Goal: Check status: Check status

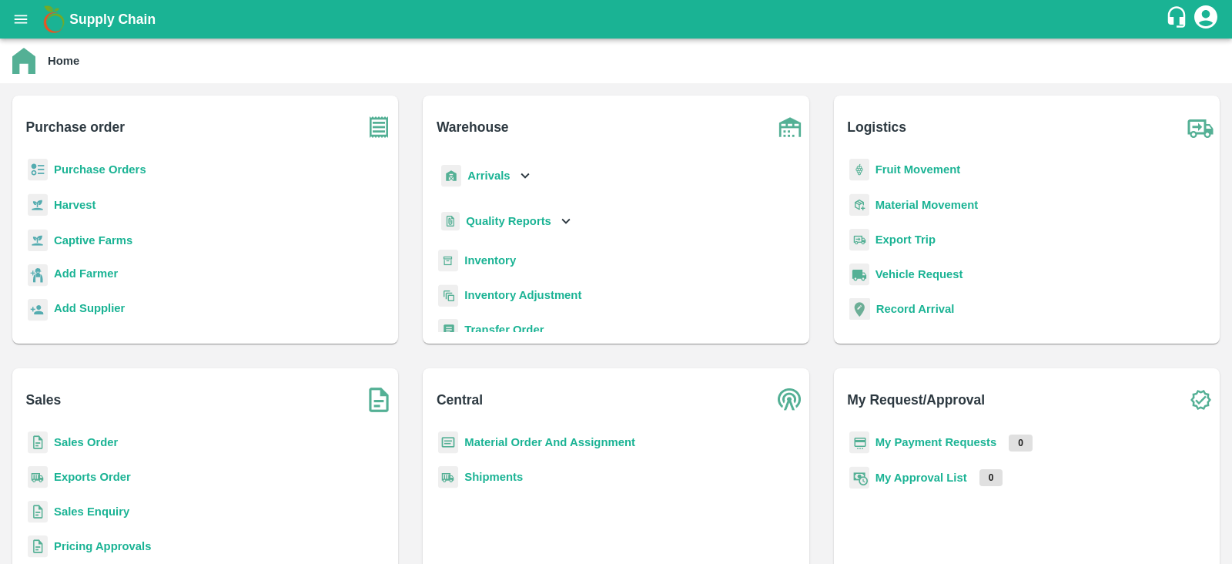
click at [82, 443] on b "Sales Order" at bounding box center [86, 442] width 64 height 12
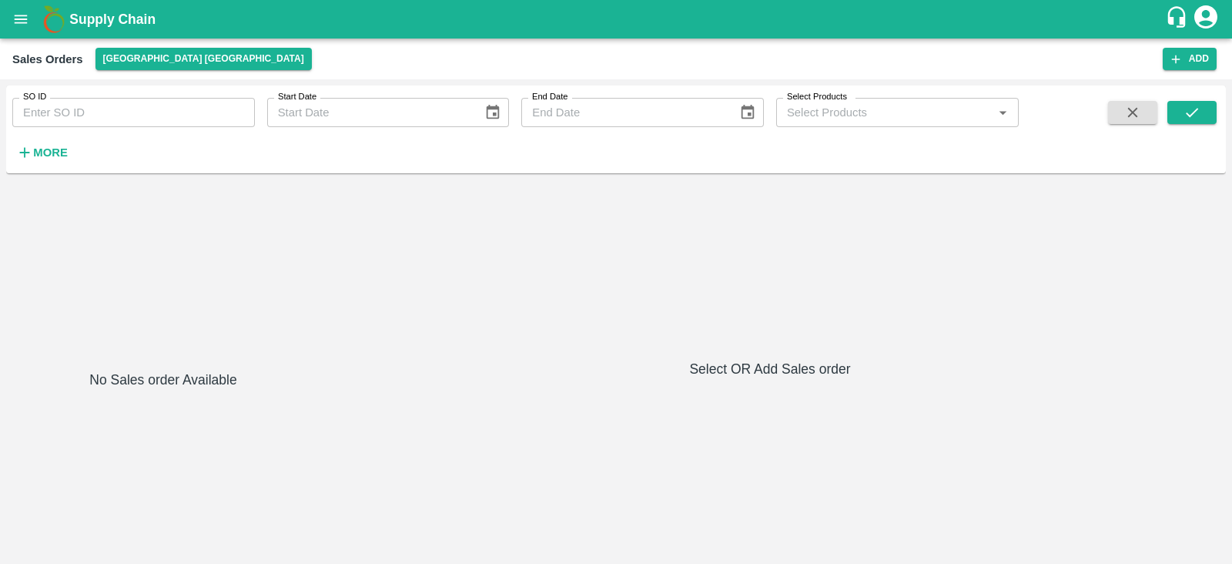
click at [91, 116] on input "SO ID" at bounding box center [133, 112] width 243 height 29
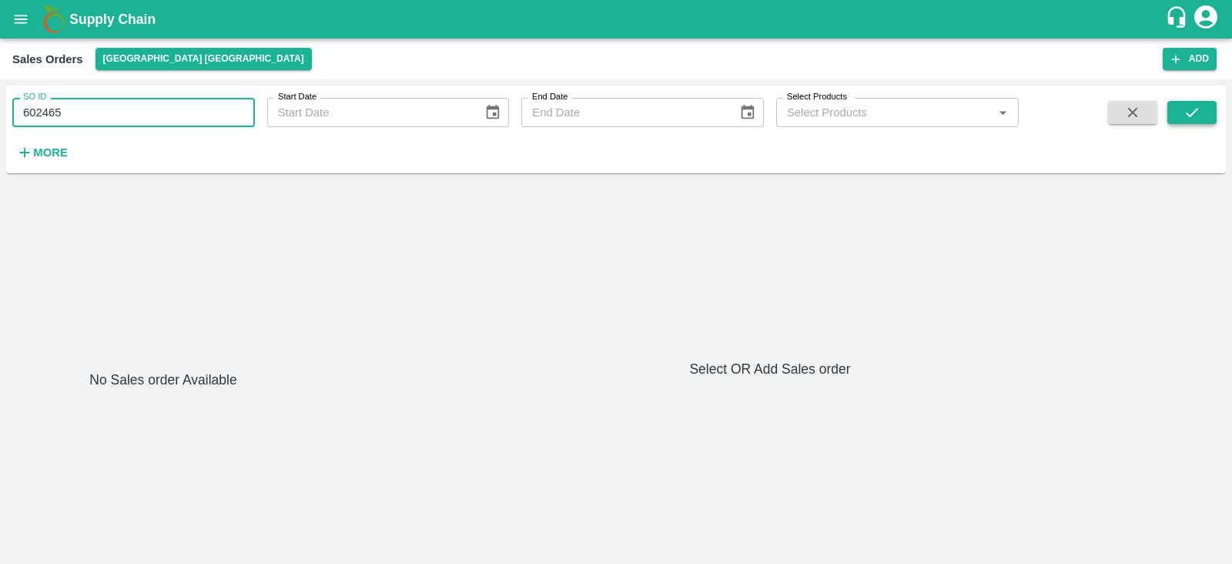
type input "602465"
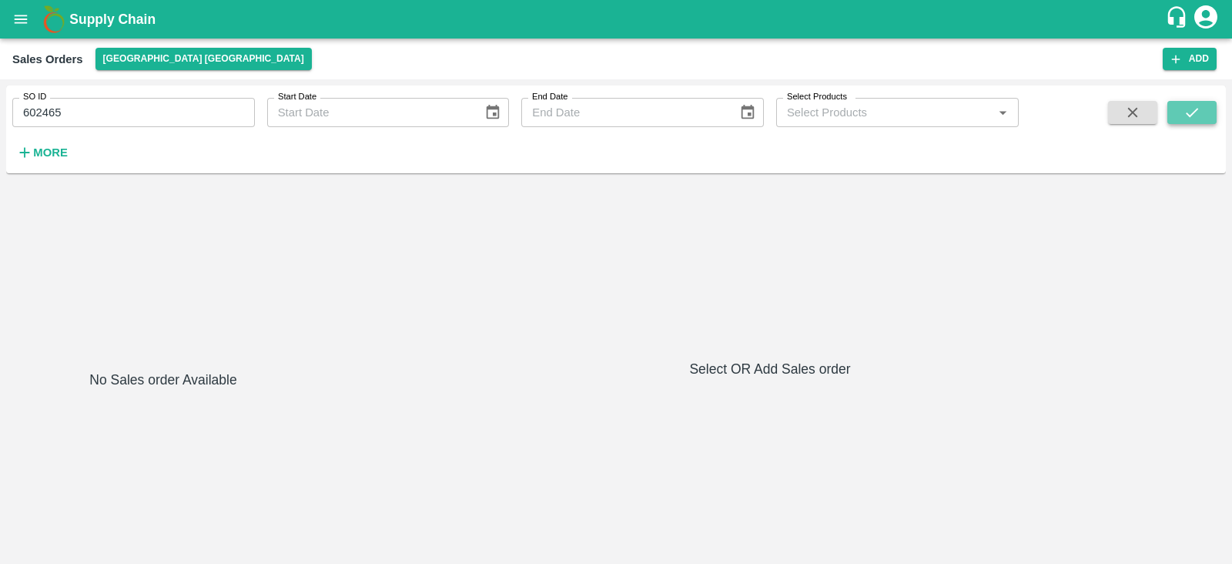
click at [1198, 110] on icon "submit" at bounding box center [1192, 112] width 17 height 17
click at [1202, 119] on button "submit" at bounding box center [1192, 112] width 49 height 23
click at [25, 28] on button "open drawer" at bounding box center [20, 19] width 35 height 35
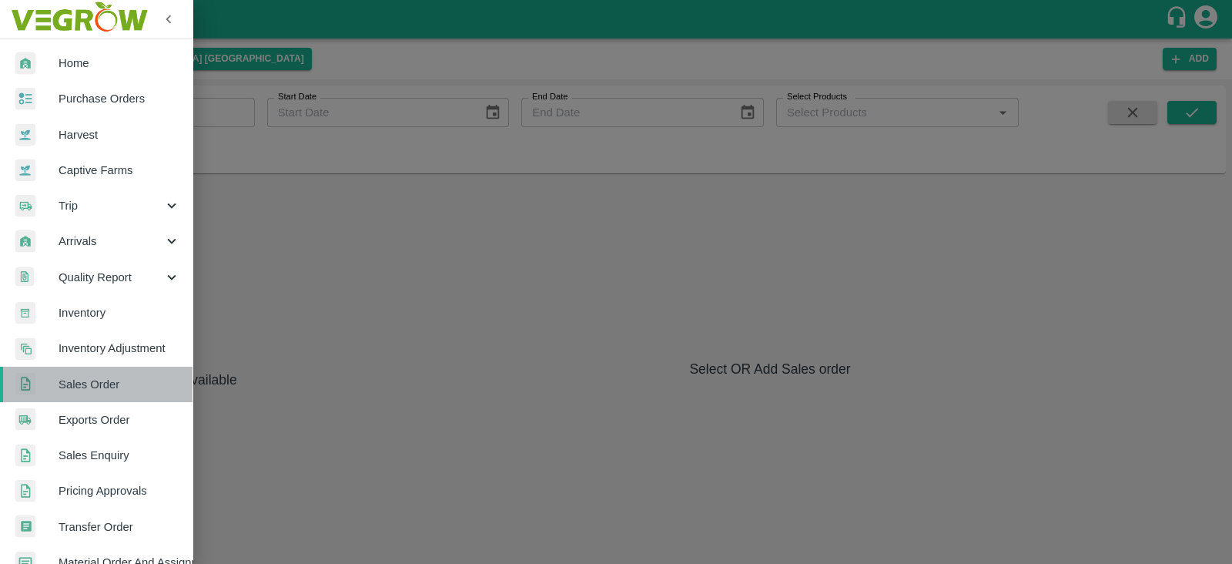
click at [99, 387] on span "Sales Order" at bounding box center [120, 384] width 122 height 17
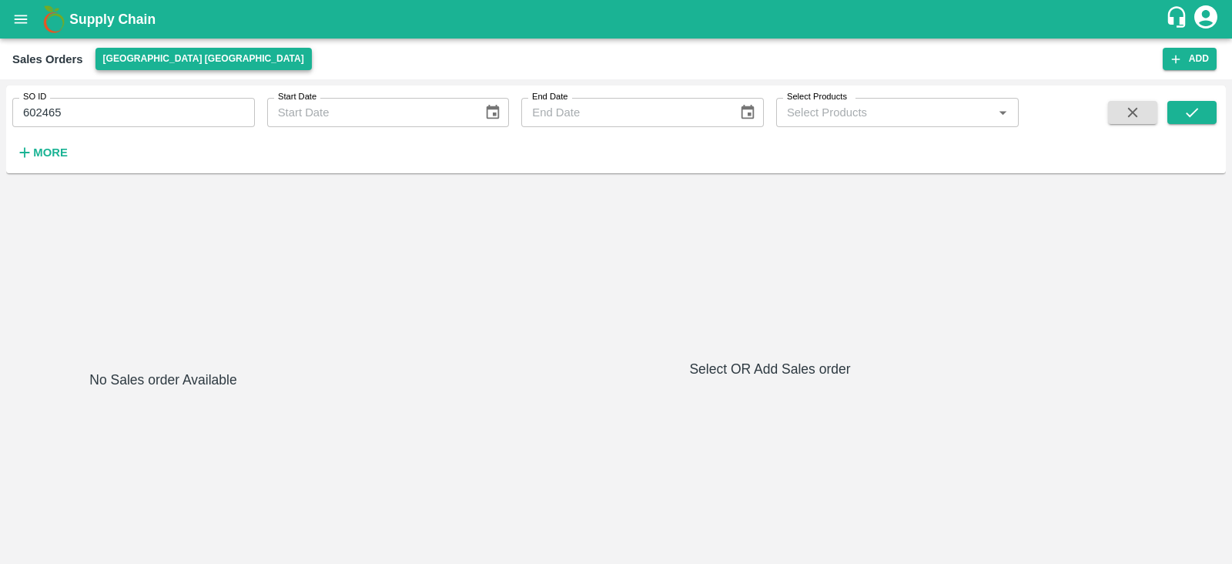
click at [153, 59] on button "[GEOGRAPHIC_DATA] [GEOGRAPHIC_DATA]" at bounding box center [204, 59] width 216 height 22
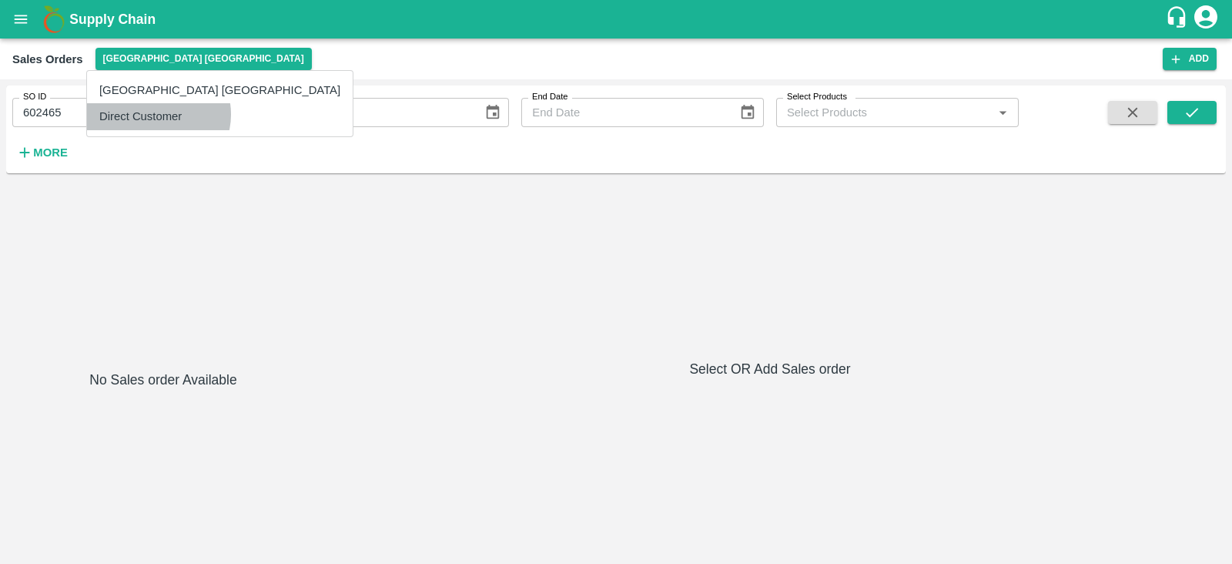
click at [158, 114] on li "Direct Customer" at bounding box center [220, 116] width 266 height 26
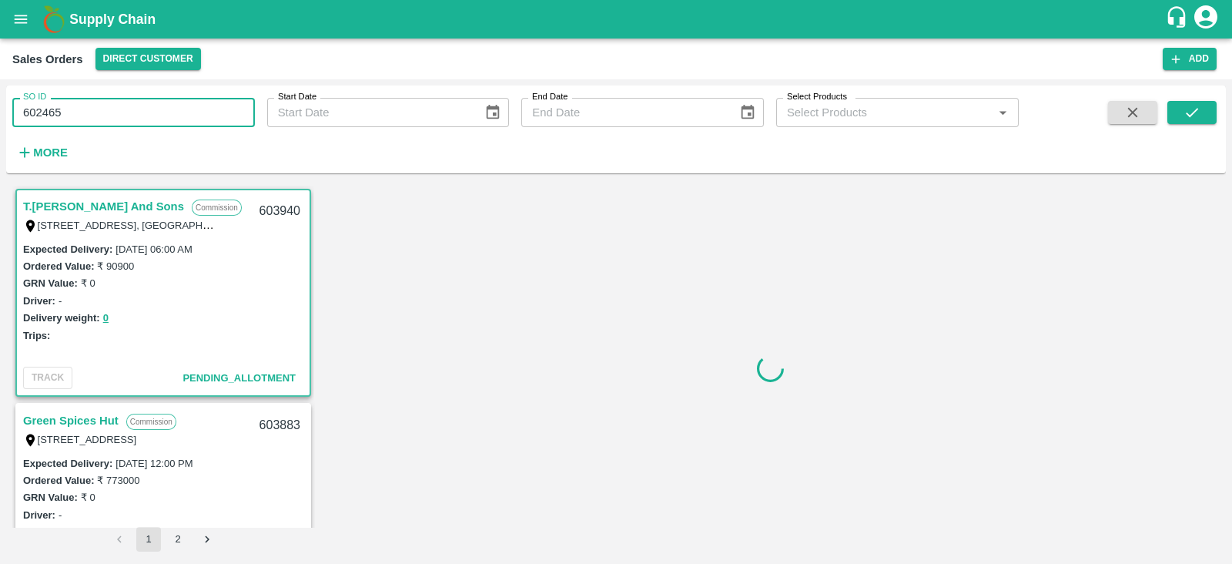
click at [119, 109] on input "602465" at bounding box center [133, 112] width 243 height 29
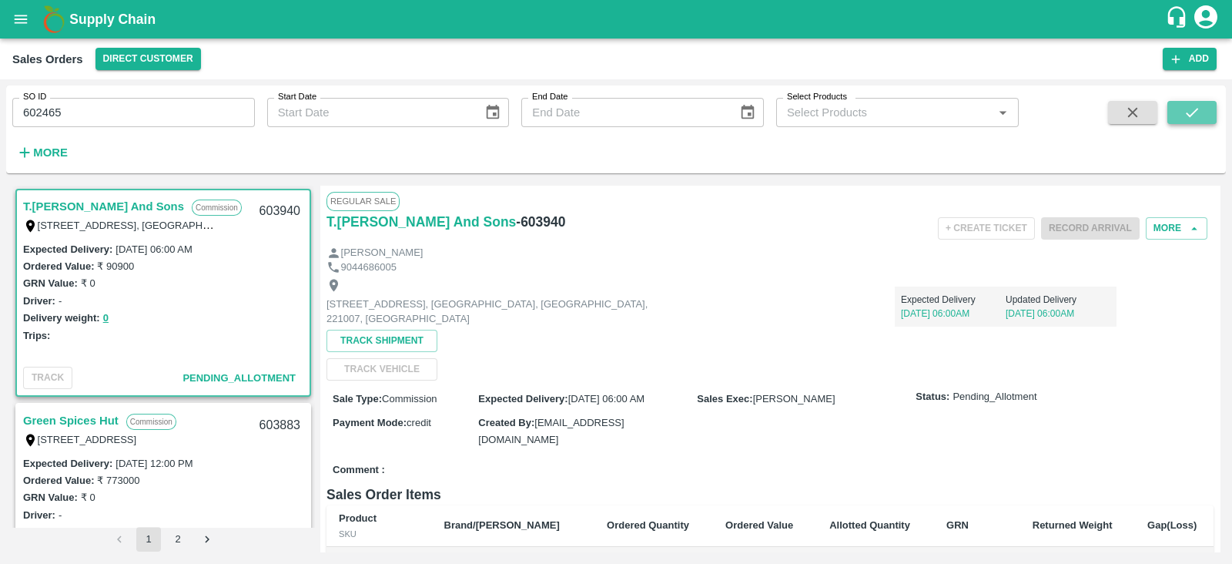
click at [1178, 104] on button "submit" at bounding box center [1192, 112] width 49 height 23
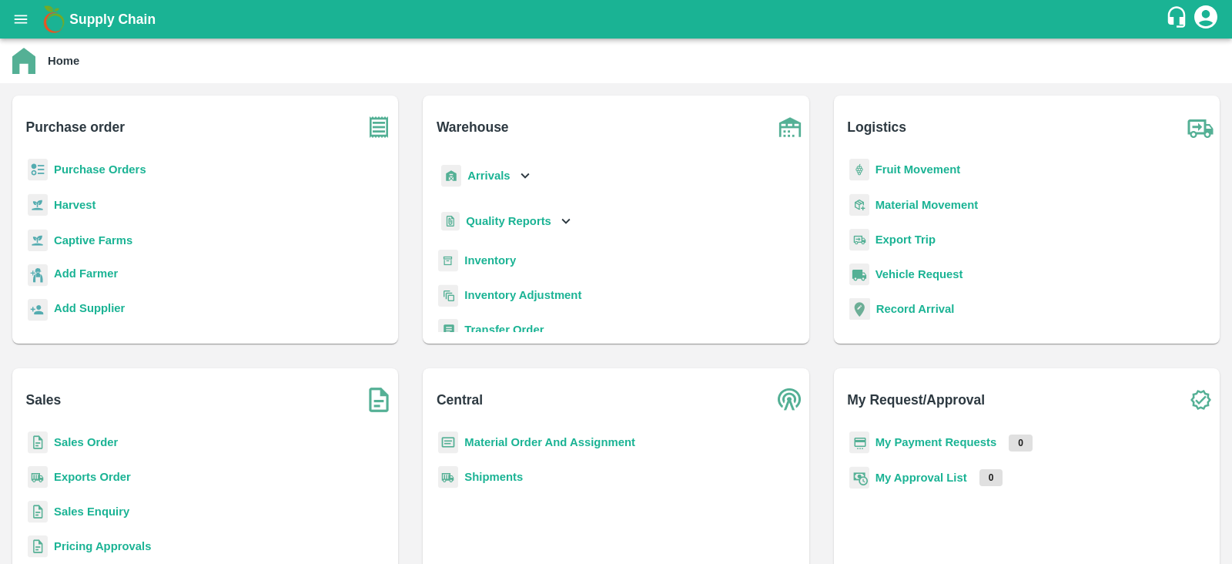
scroll to position [8, 0]
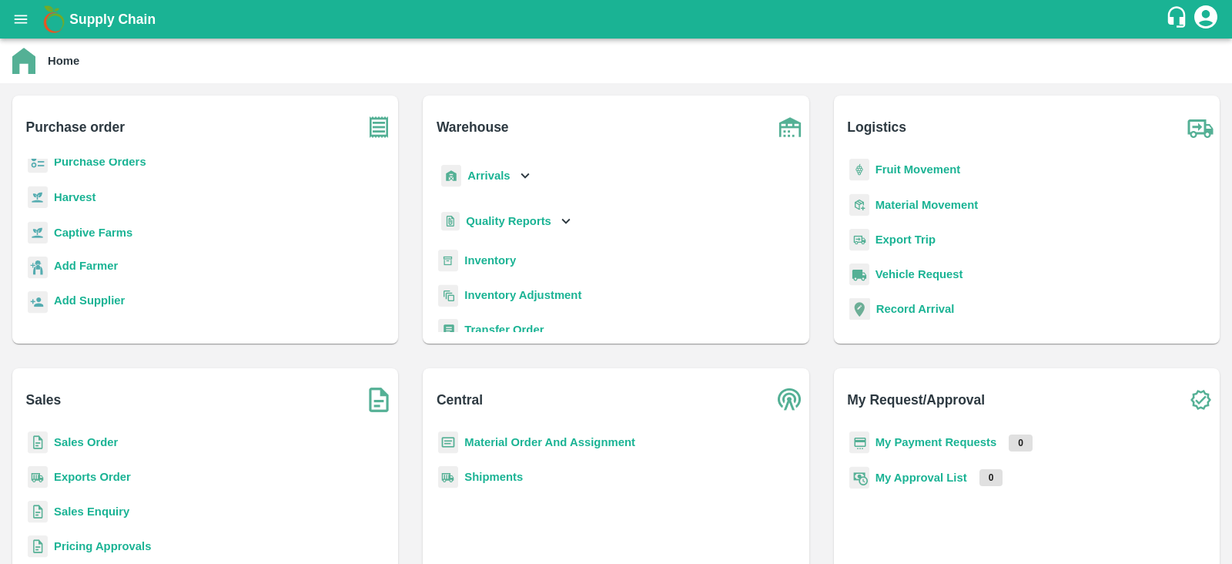
click at [72, 442] on b "Sales Order" at bounding box center [86, 442] width 64 height 12
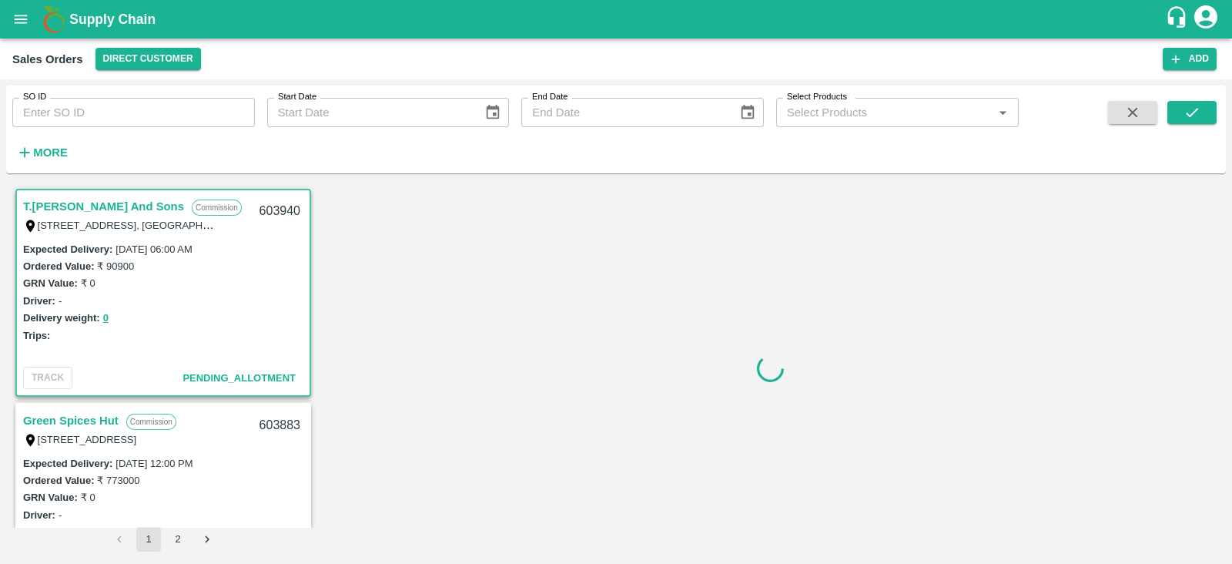
click at [79, 103] on input "SO ID" at bounding box center [133, 112] width 243 height 29
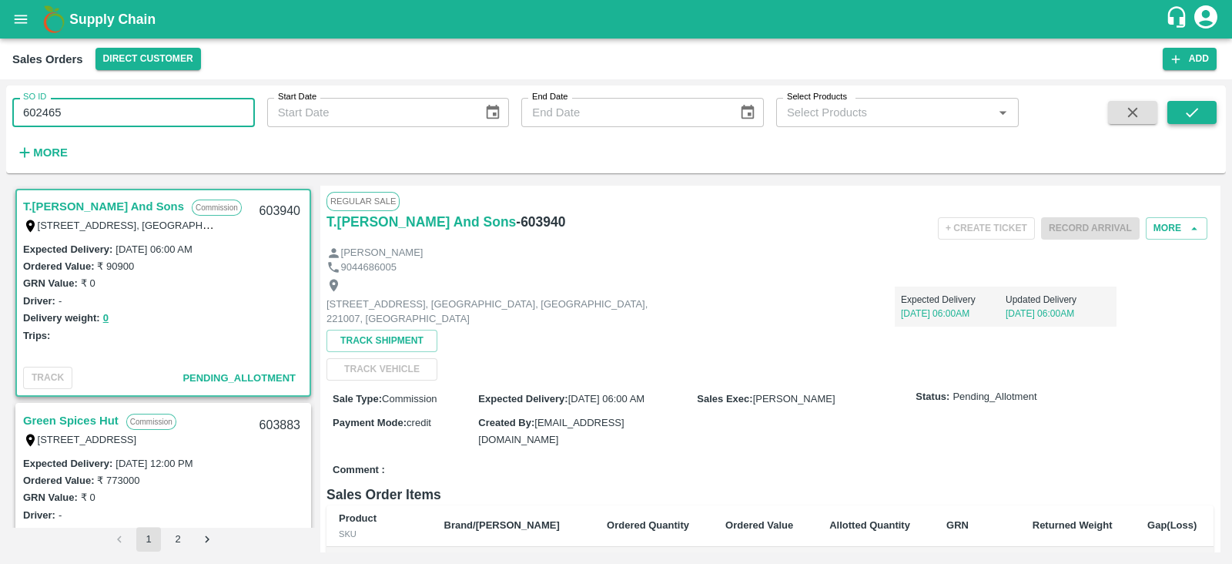
click at [1209, 105] on button "submit" at bounding box center [1192, 112] width 49 height 23
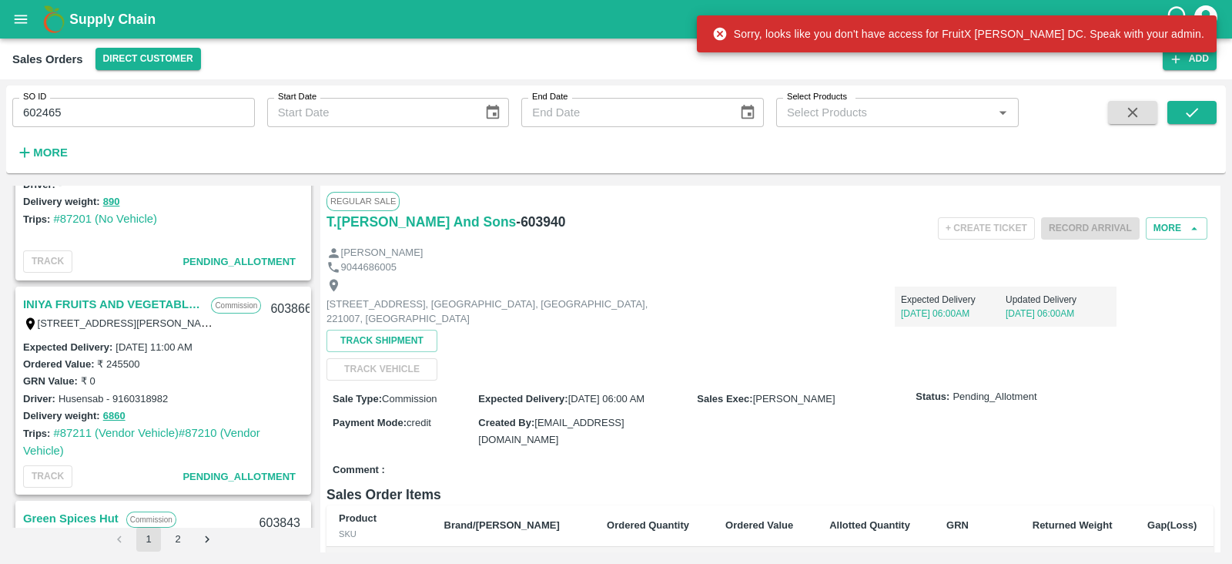
scroll to position [546, 0]
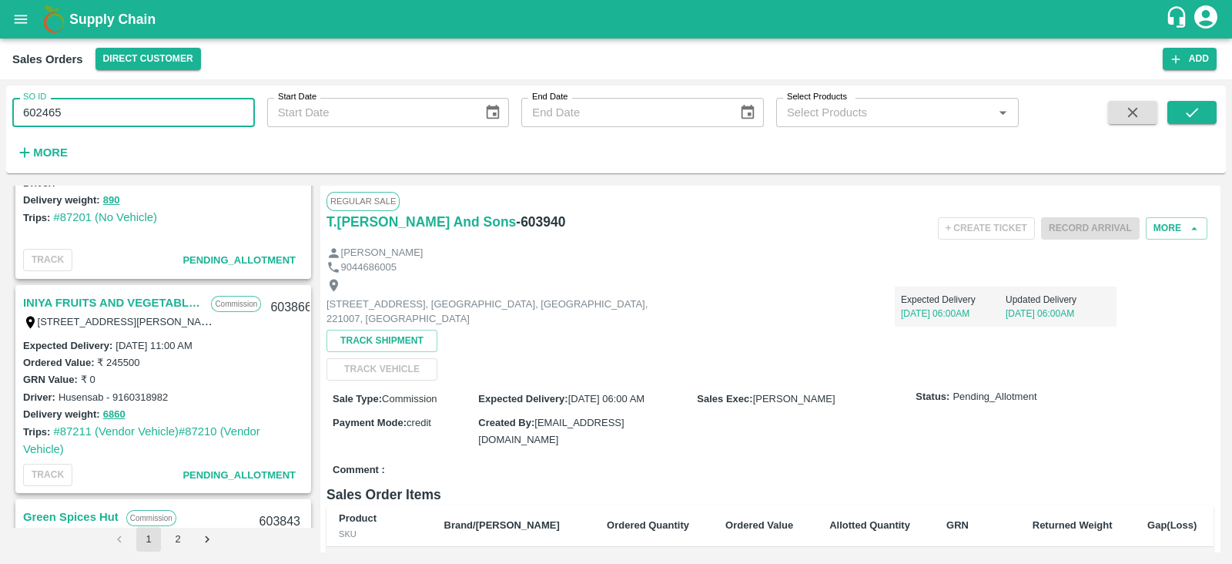
click at [81, 127] on div "SO ID 602465 SO ID Start Date Start Date End Date End Date Select Products Sele…" at bounding box center [509, 125] width 1019 height 80
type input "601686"
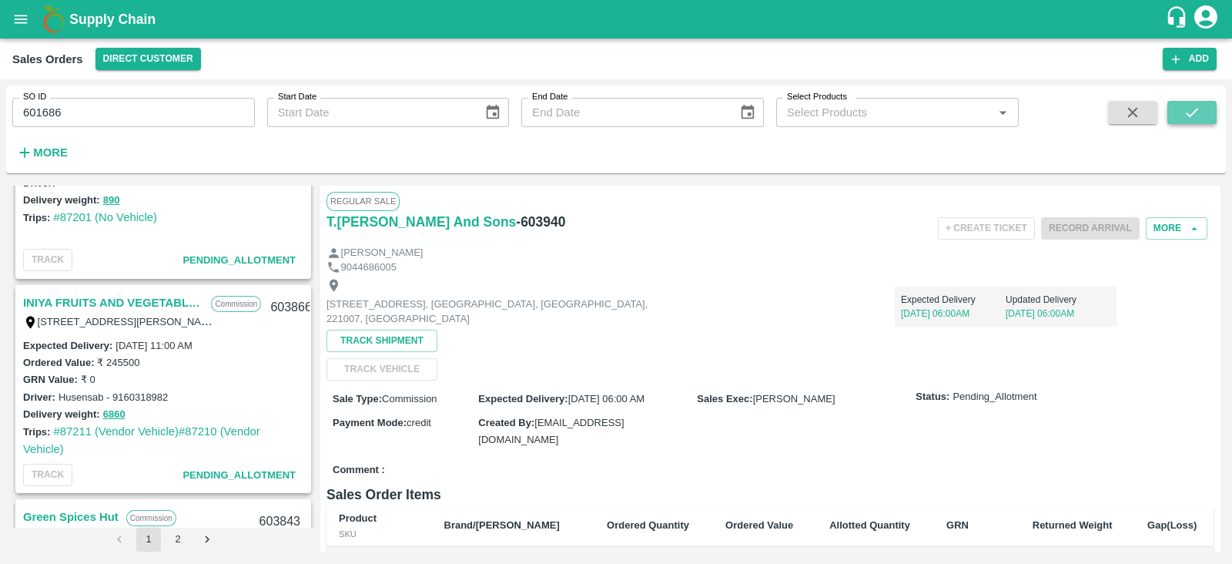
click at [1185, 109] on icon "submit" at bounding box center [1192, 112] width 17 height 17
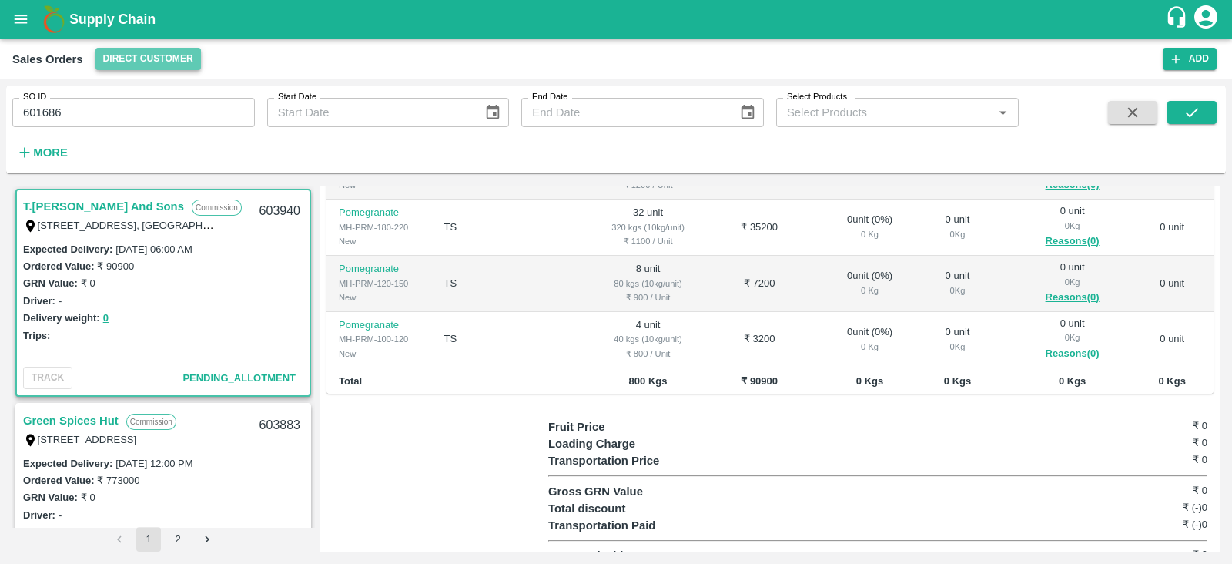
click at [159, 63] on button "Direct Customer" at bounding box center [149, 59] width 106 height 22
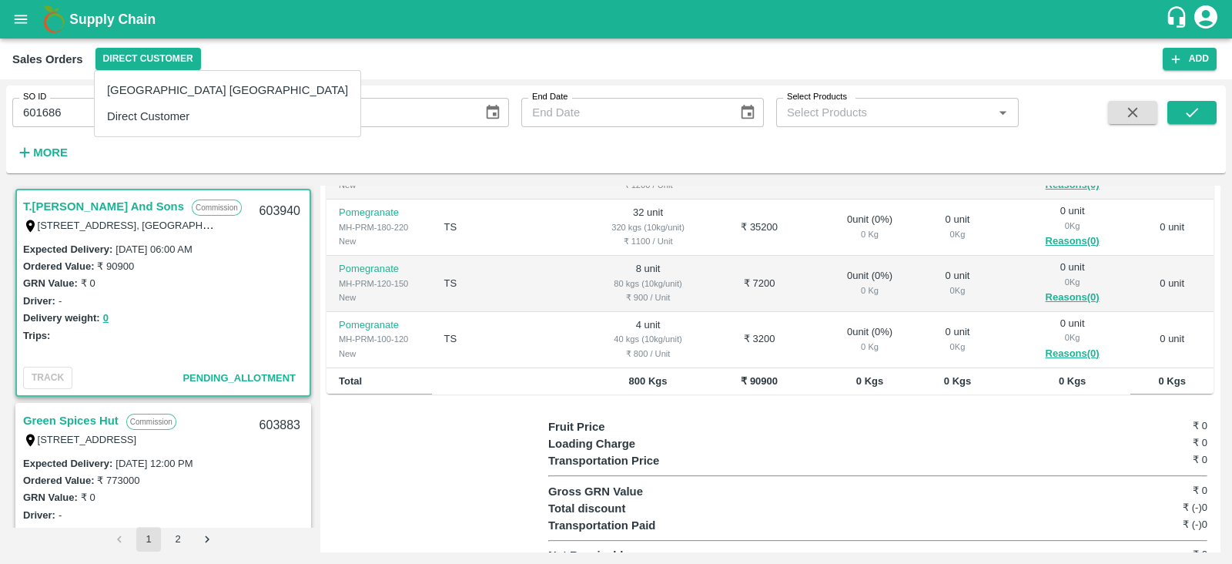
click at [159, 89] on li "[GEOGRAPHIC_DATA] [GEOGRAPHIC_DATA]" at bounding box center [228, 90] width 266 height 26
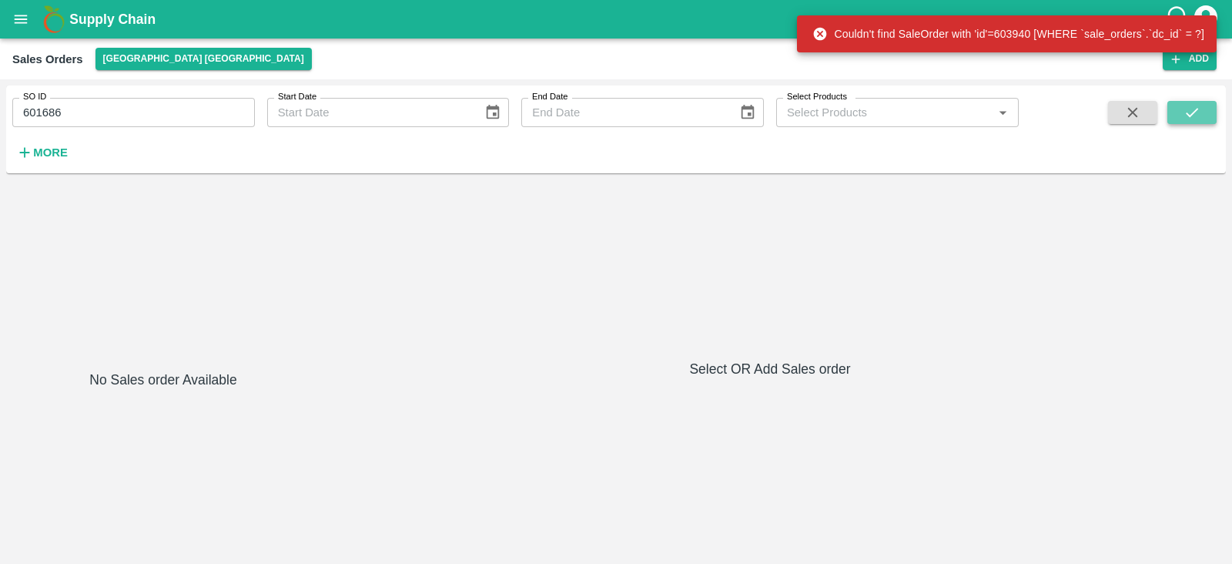
click at [1186, 119] on icon "submit" at bounding box center [1192, 112] width 17 height 17
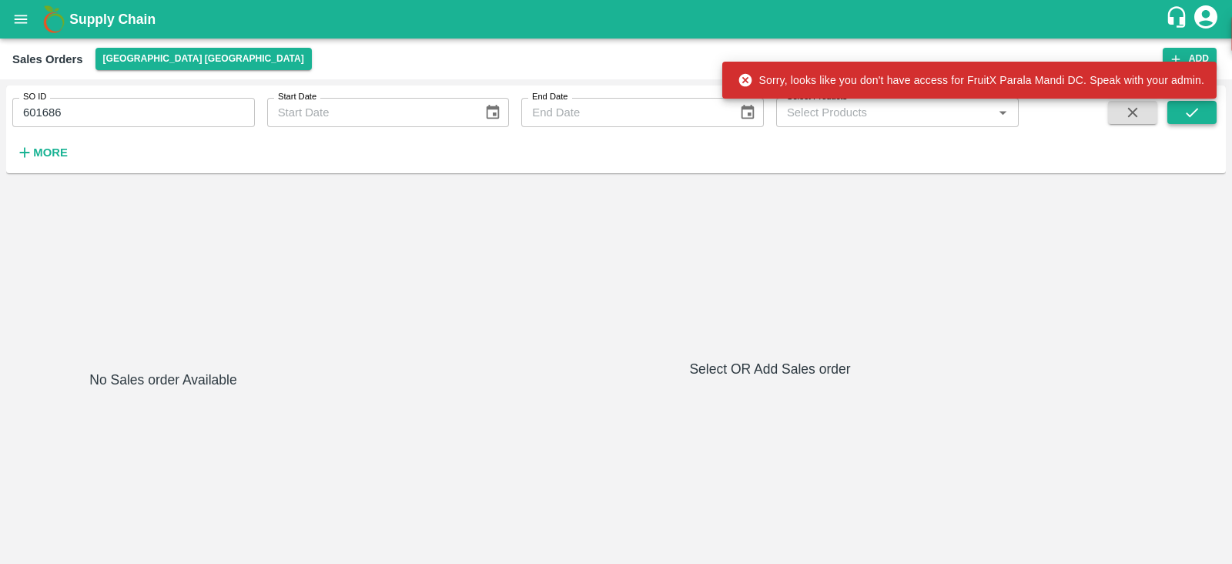
click at [1186, 119] on icon "submit" at bounding box center [1192, 112] width 17 height 17
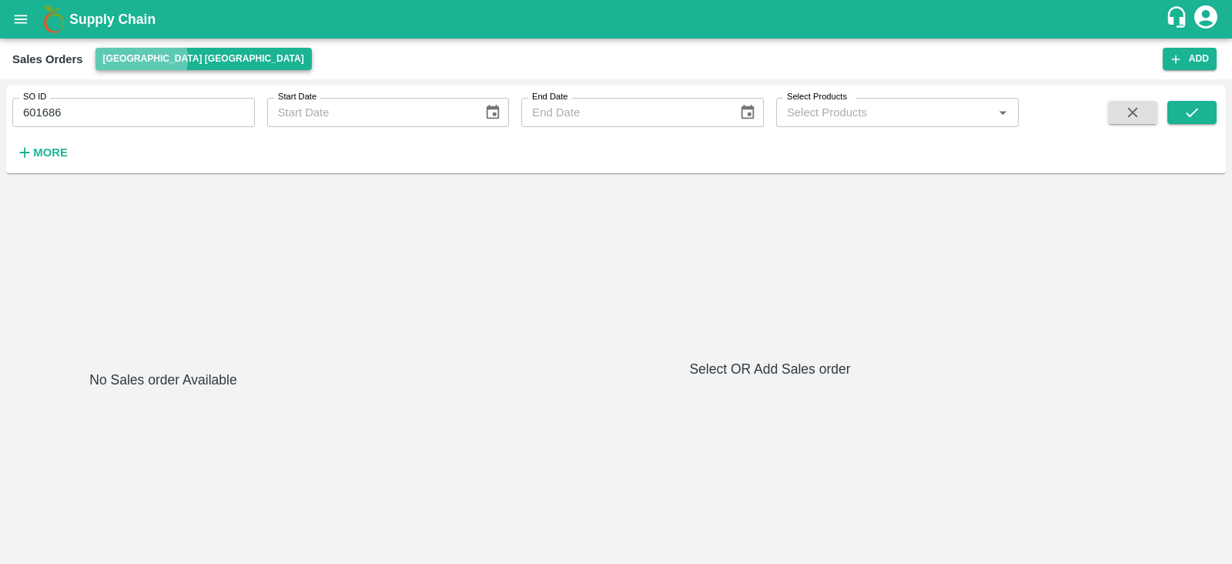
click at [131, 59] on button "[GEOGRAPHIC_DATA] [GEOGRAPHIC_DATA]" at bounding box center [204, 59] width 216 height 22
click at [19, 21] on icon "open drawer" at bounding box center [20, 19] width 17 height 17
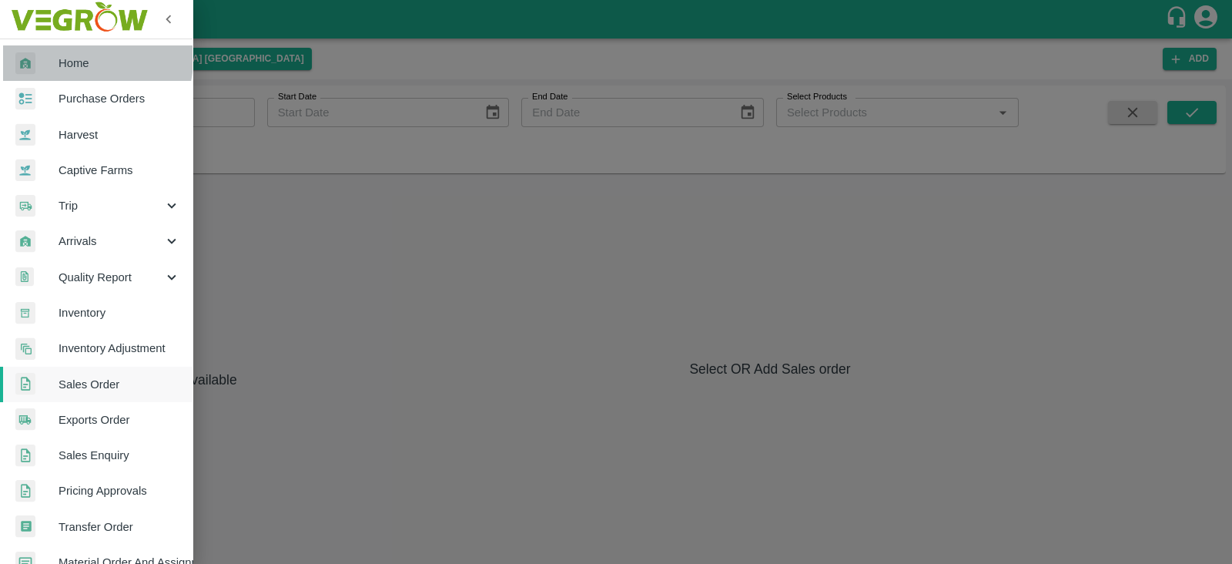
click at [73, 59] on span "Home" at bounding box center [120, 63] width 122 height 17
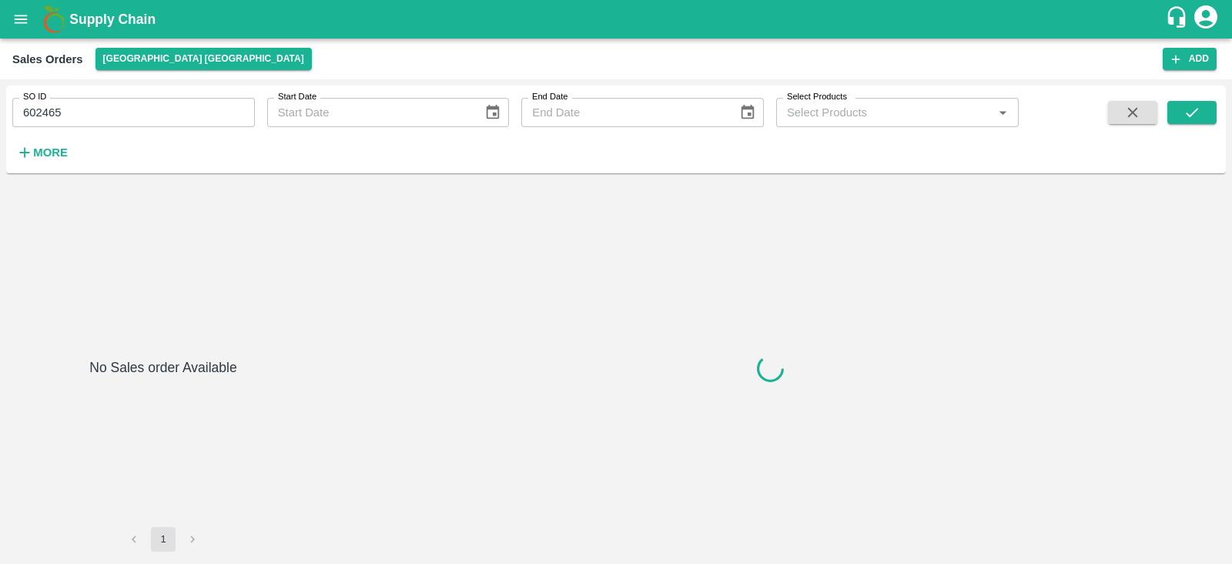
click at [9, 172] on div "SO ID 602465 SO ID Start Date Start Date End Date End Date Select Products Sele…" at bounding box center [616, 129] width 1220 height 88
click at [36, 159] on h6 "More" at bounding box center [50, 152] width 35 height 20
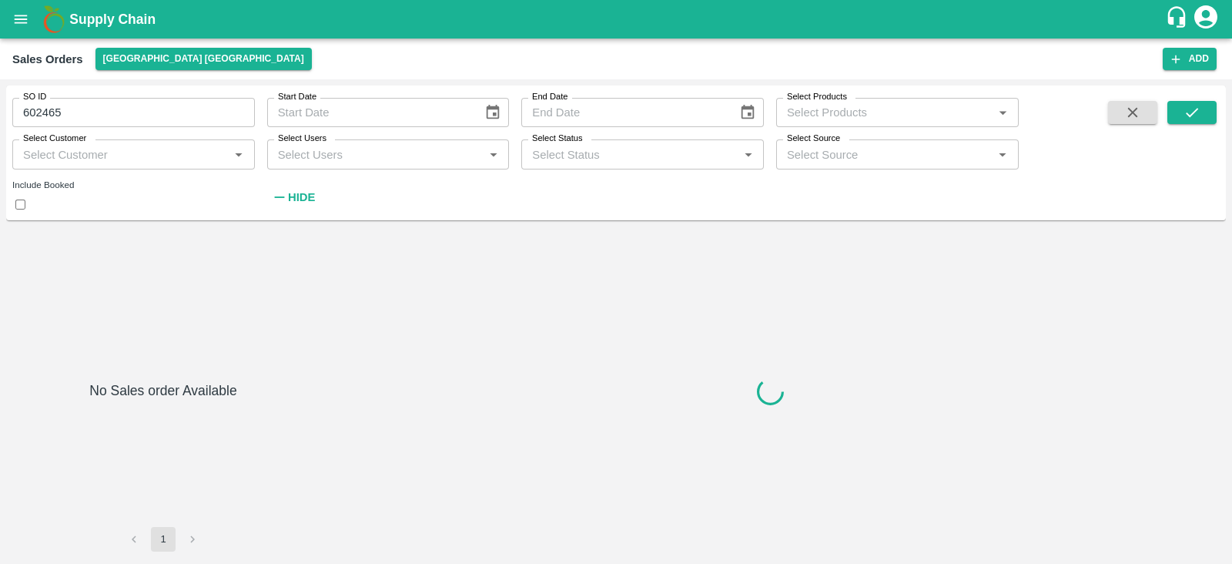
click at [119, 13] on b "Supply Chain" at bounding box center [112, 19] width 86 height 15
